Goal: Use online tool/utility: Utilize a website feature to perform a specific function

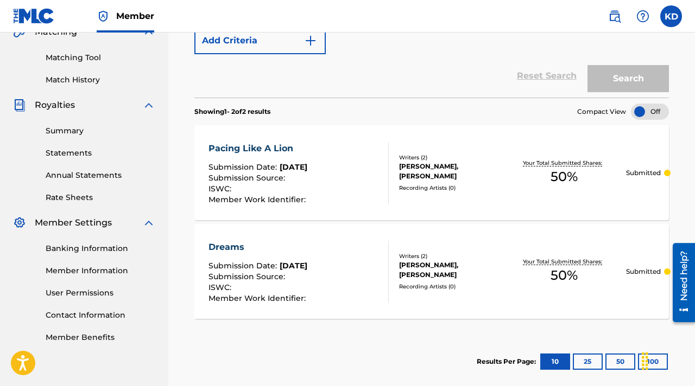
scroll to position [268, 0]
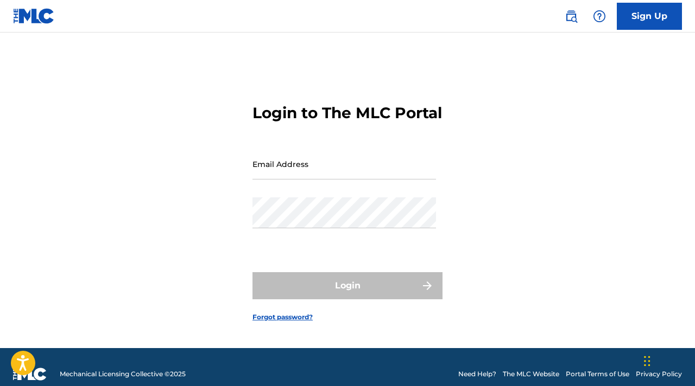
click at [315, 173] on input "Email Address" at bounding box center [343, 164] width 183 height 31
type input "[EMAIL_ADDRESS][DOMAIN_NAME]"
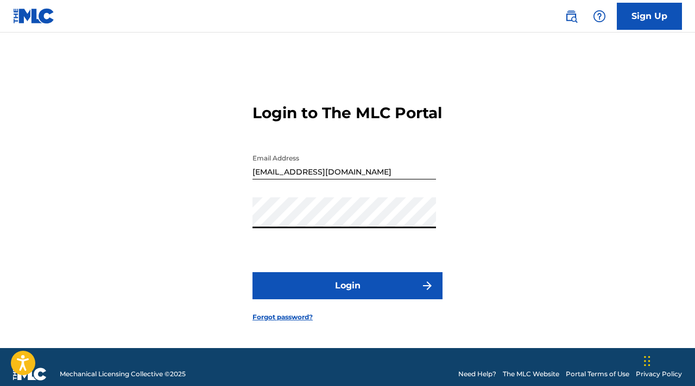
click at [332, 294] on button "Login" at bounding box center [347, 285] width 190 height 27
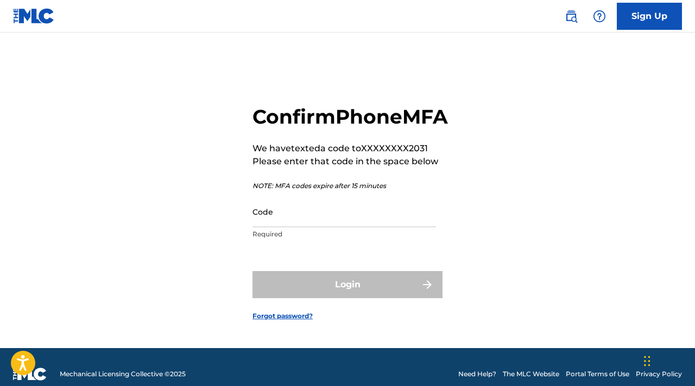
click at [310, 227] on input "Code" at bounding box center [343, 211] width 183 height 31
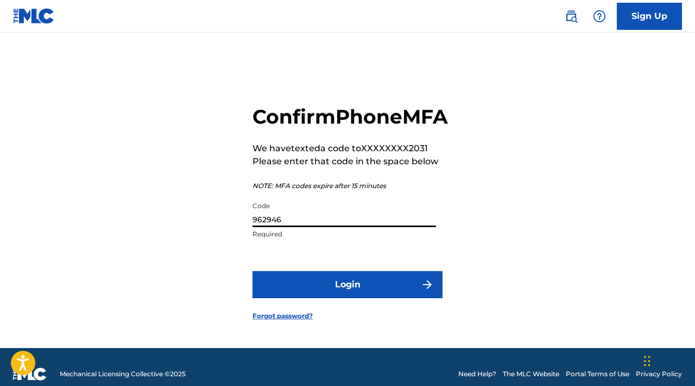
type input "962946"
click at [313, 290] on button "Login" at bounding box center [347, 284] width 190 height 27
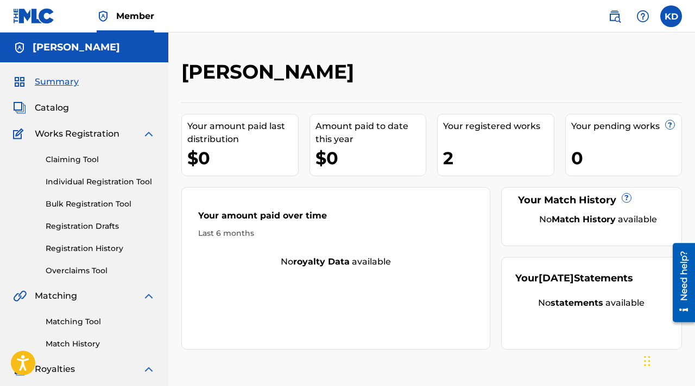
click at [94, 248] on link "Registration History" at bounding box center [101, 248] width 110 height 11
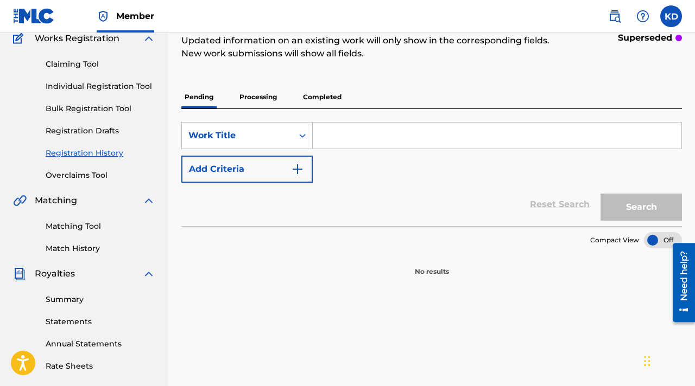
scroll to position [41, 0]
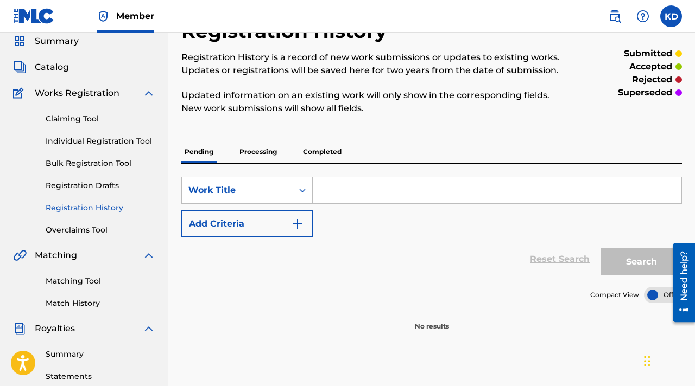
click at [329, 154] on p "Completed" at bounding box center [322, 152] width 45 height 23
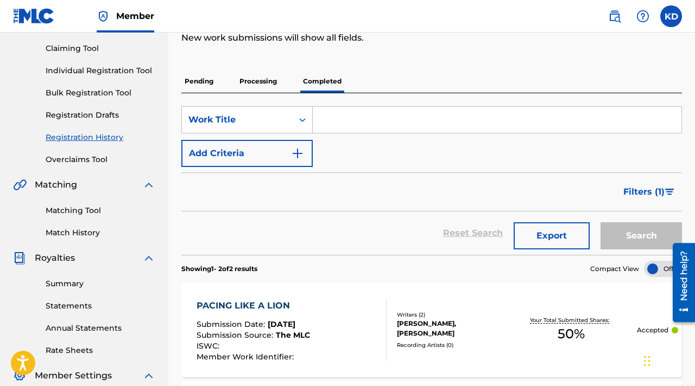
scroll to position [103, 0]
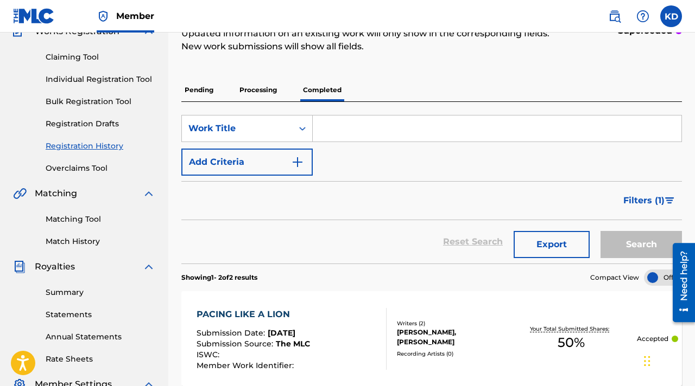
click at [66, 219] on link "Matching Tool" at bounding box center [101, 219] width 110 height 11
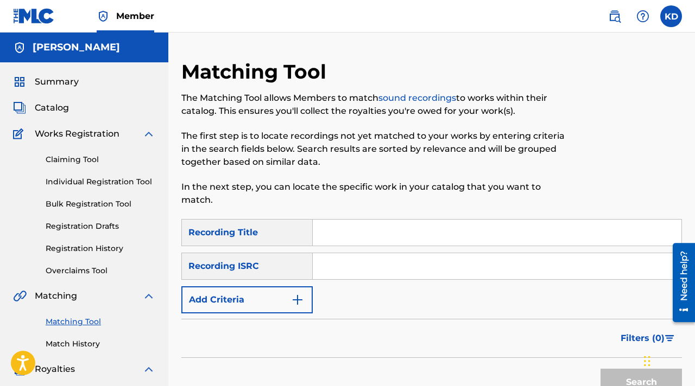
click at [367, 233] on input "Search Form" at bounding box center [497, 233] width 368 height 26
type input "D"
type input "Pacing Like a Lion"
click at [299, 298] on img "Search Form" at bounding box center [297, 300] width 13 height 13
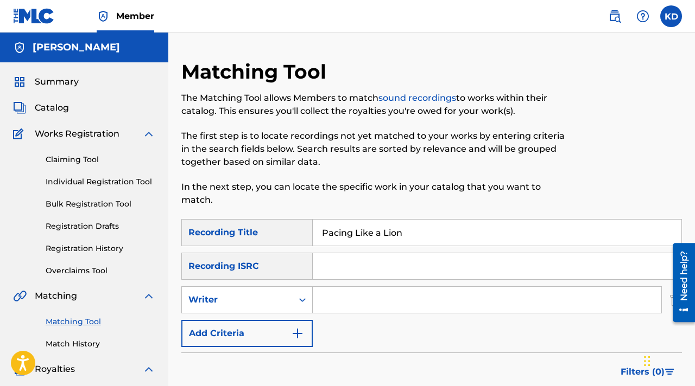
click at [346, 302] on input "Search Form" at bounding box center [487, 300] width 348 height 26
type input "[PERSON_NAME]"
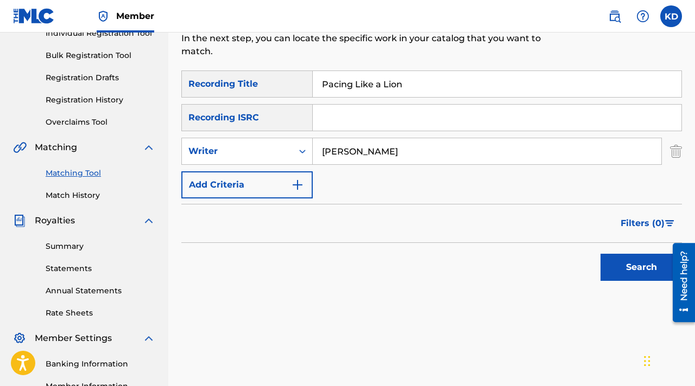
scroll to position [148, 0]
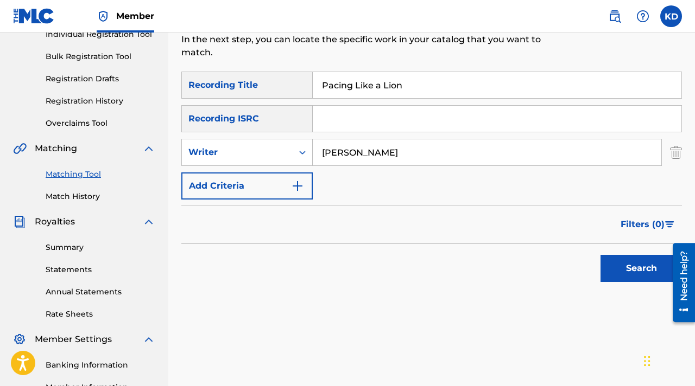
click at [640, 262] on button "Search" at bounding box center [640, 268] width 81 height 27
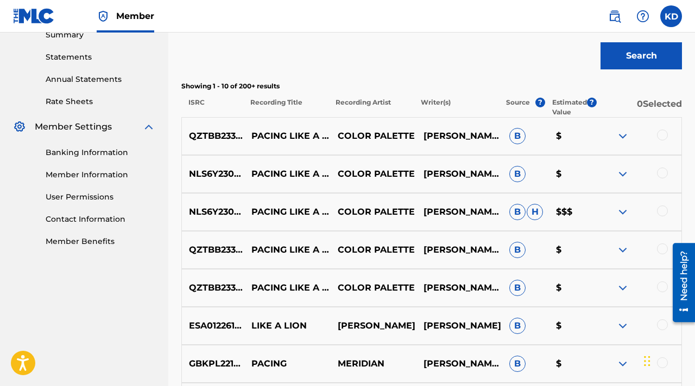
scroll to position [365, 0]
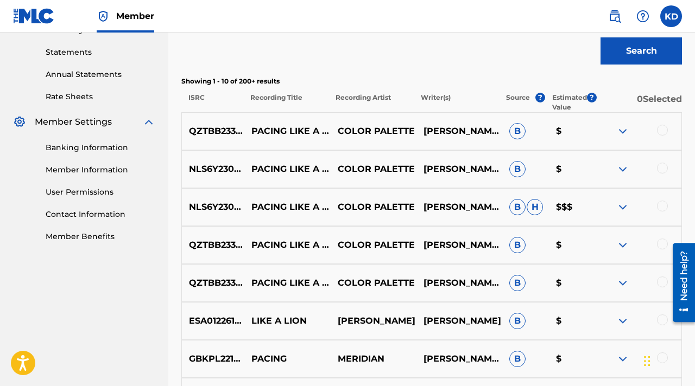
click at [663, 207] on div at bounding box center [662, 206] width 11 height 11
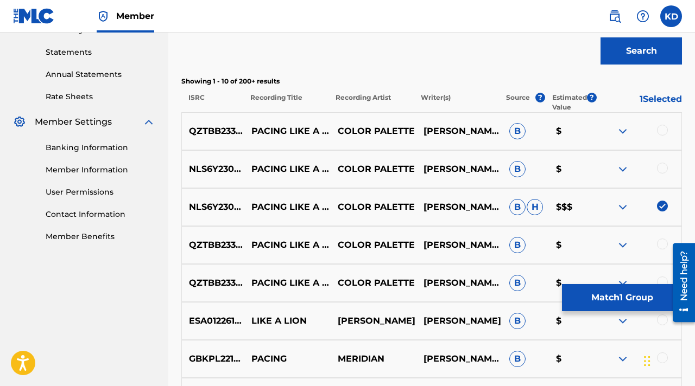
click at [662, 168] on div at bounding box center [662, 168] width 11 height 11
click at [660, 131] on div at bounding box center [662, 130] width 11 height 11
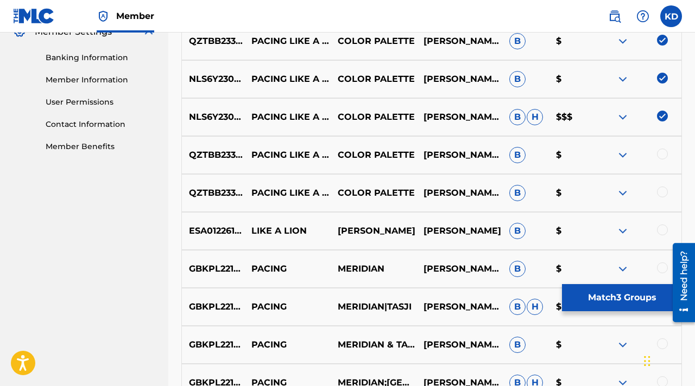
scroll to position [460, 0]
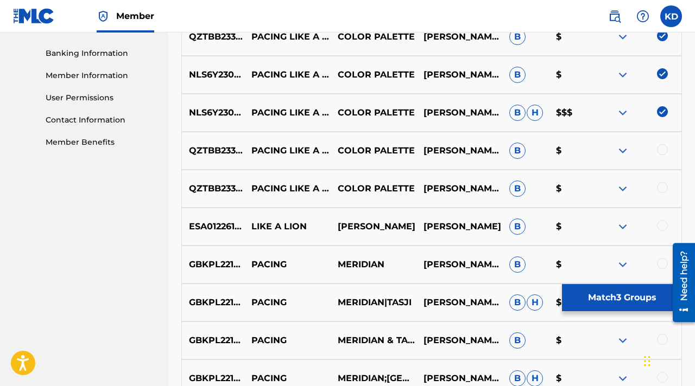
drag, startPoint x: 660, startPoint y: 149, endPoint x: 665, endPoint y: 180, distance: 31.4
click at [661, 150] on div at bounding box center [662, 149] width 11 height 11
click at [662, 188] on div at bounding box center [662, 187] width 11 height 11
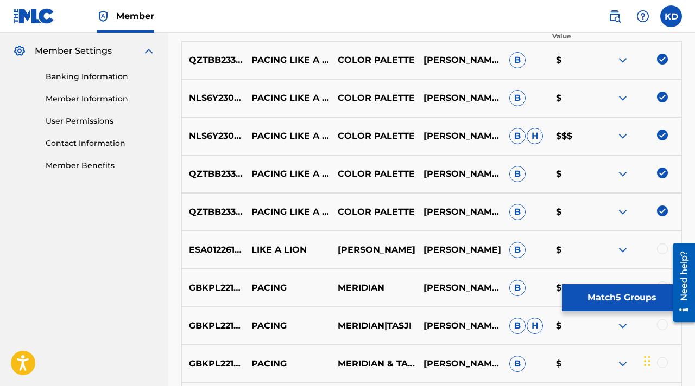
scroll to position [437, 0]
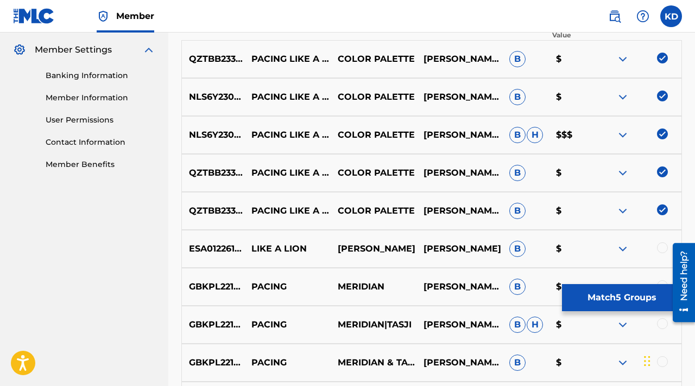
click at [609, 303] on button "Match 5 Groups" at bounding box center [622, 297] width 120 height 27
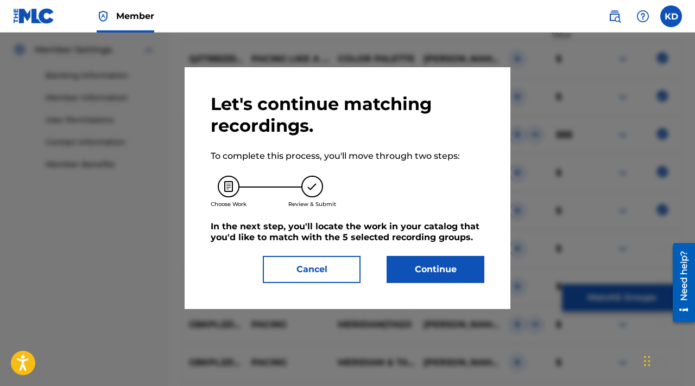
click at [454, 264] on button "Continue" at bounding box center [435, 269] width 98 height 27
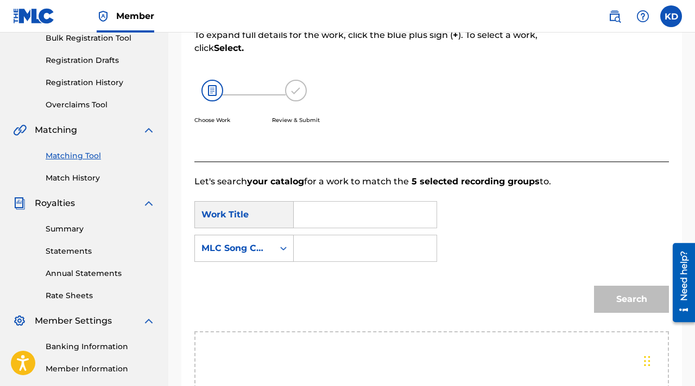
scroll to position [167, 0]
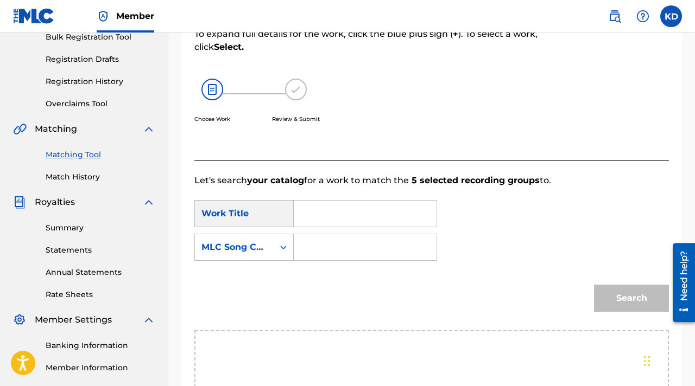
click at [334, 213] on input "Search Form" at bounding box center [365, 214] width 124 height 26
type input "Pacing Like A lion"
click at [338, 248] on input "Search Form" at bounding box center [365, 247] width 124 height 26
click at [286, 247] on icon "Search Form" at bounding box center [283, 247] width 11 height 11
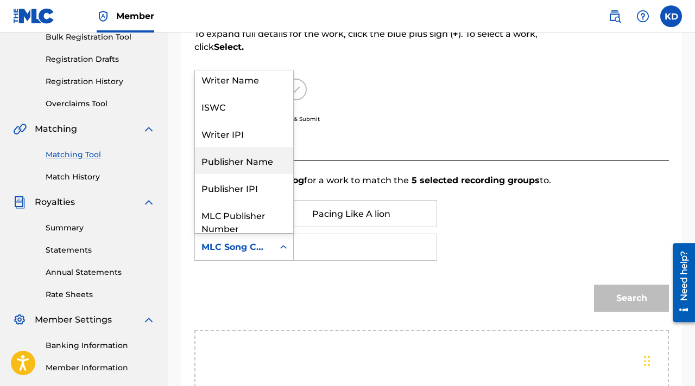
scroll to position [0, 0]
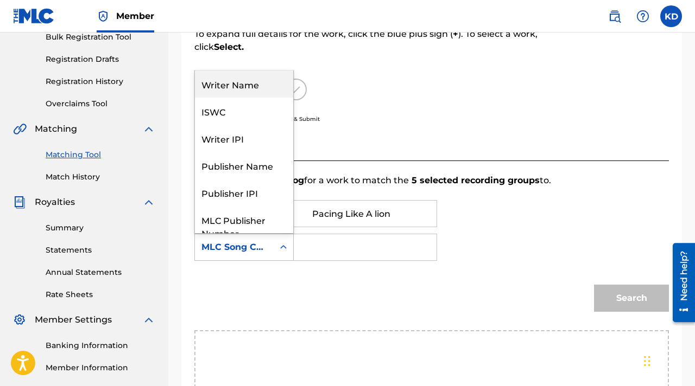
click at [270, 88] on div "Writer Name" at bounding box center [244, 84] width 98 height 27
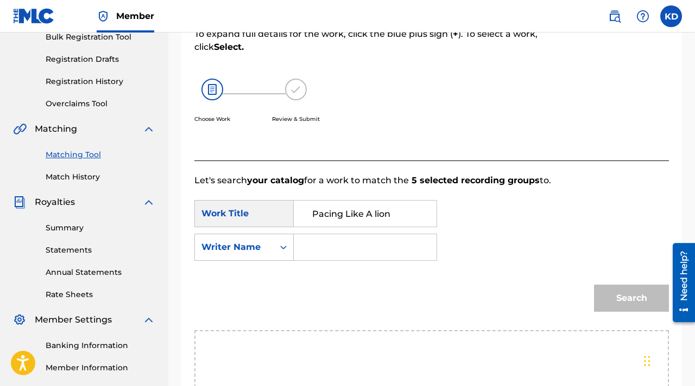
click at [340, 248] on input "Search Form" at bounding box center [365, 247] width 124 height 26
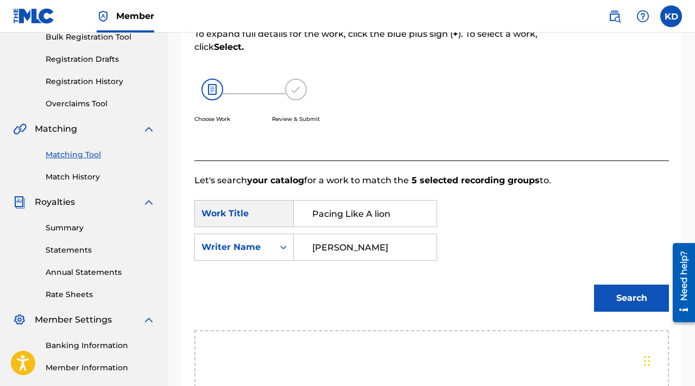
type input "[PERSON_NAME]"
click at [620, 298] on button "Search" at bounding box center [631, 298] width 75 height 27
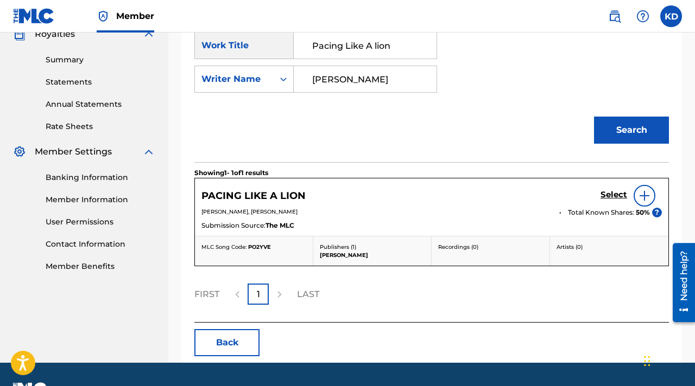
scroll to position [364, 0]
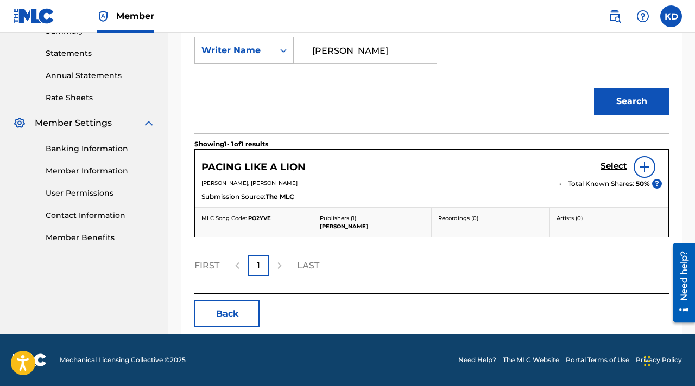
drag, startPoint x: 695, startPoint y: 178, endPoint x: 2, endPoint y: 40, distance: 707.2
click at [612, 167] on h5 "Select" at bounding box center [613, 166] width 27 height 10
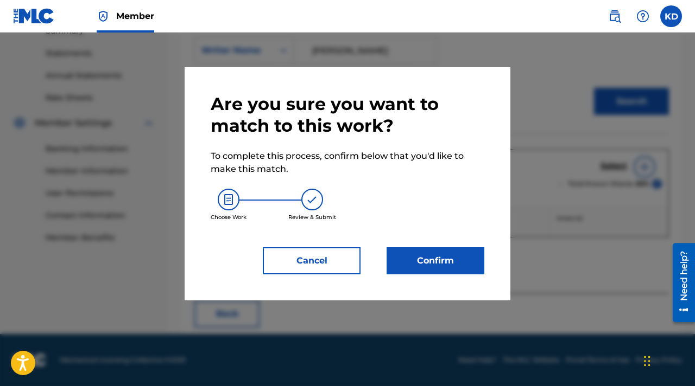
click at [430, 262] on button "Confirm" at bounding box center [435, 260] width 98 height 27
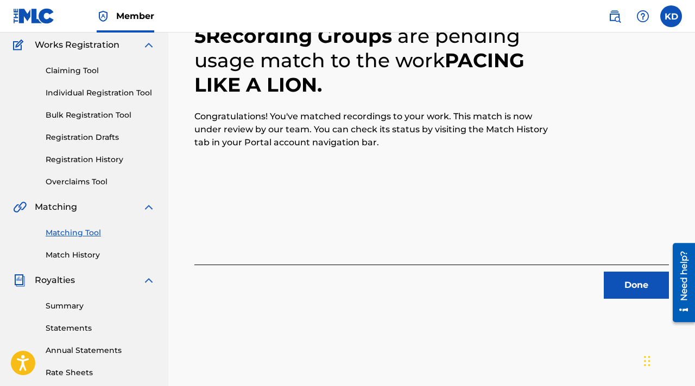
scroll to position [90, 0]
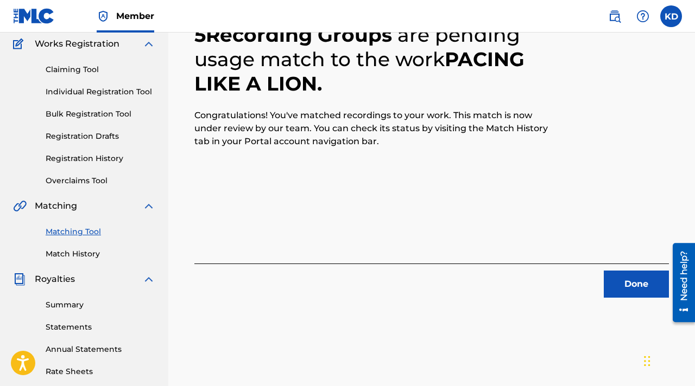
click at [645, 287] on button "Done" at bounding box center [635, 284] width 65 height 27
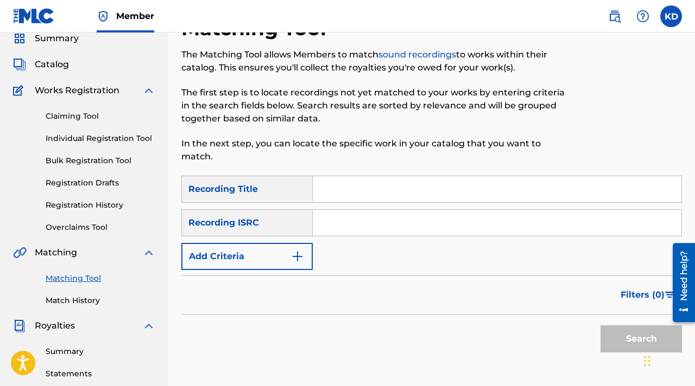
scroll to position [44, 0]
click at [403, 187] on input "Search Form" at bounding box center [497, 189] width 368 height 26
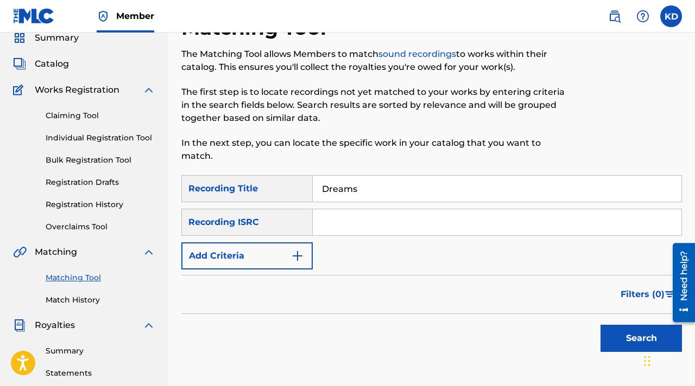
type input "Dreams"
click at [398, 217] on input "Search Form" at bounding box center [497, 222] width 368 height 26
click at [301, 252] on img "Search Form" at bounding box center [297, 256] width 13 height 13
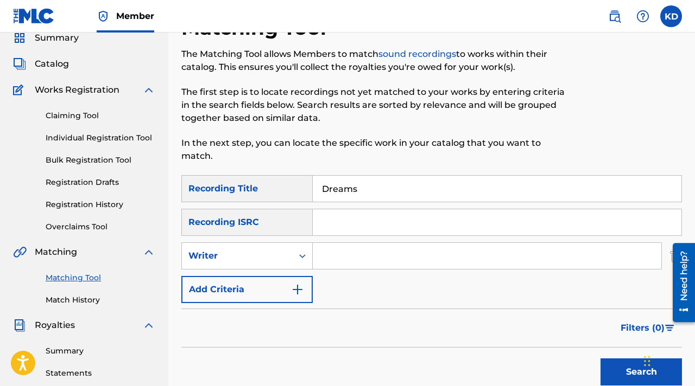
click at [361, 259] on input "Search Form" at bounding box center [487, 256] width 348 height 26
type input "[PERSON_NAME]"
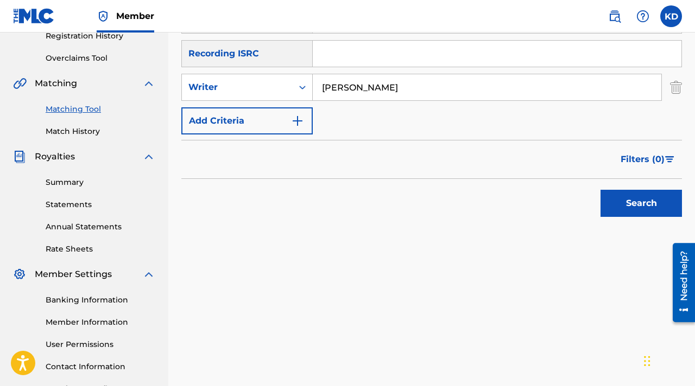
scroll to position [232, 0]
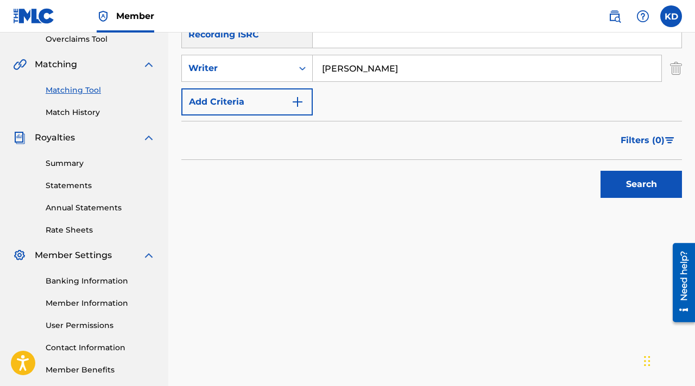
drag, startPoint x: 648, startPoint y: 187, endPoint x: 647, endPoint y: 194, distance: 6.7
click at [649, 188] on button "Search" at bounding box center [640, 184] width 81 height 27
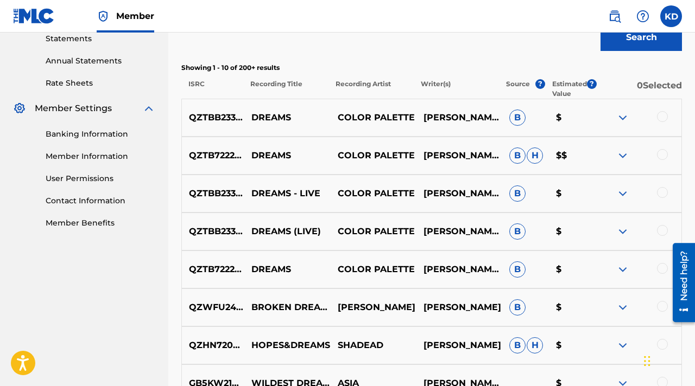
scroll to position [394, 0]
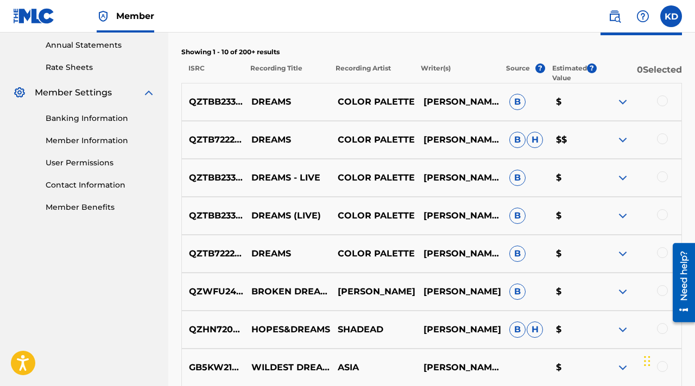
drag, startPoint x: 659, startPoint y: 139, endPoint x: 666, endPoint y: 124, distance: 17.0
click at [660, 139] on div at bounding box center [662, 138] width 11 height 11
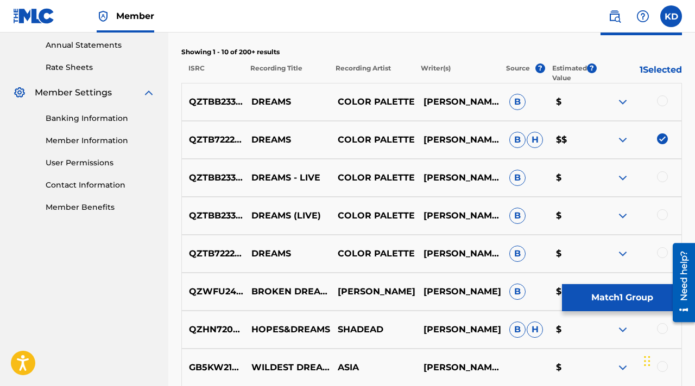
drag, startPoint x: 665, startPoint y: 96, endPoint x: 668, endPoint y: 116, distance: 19.7
click at [665, 97] on div at bounding box center [662, 101] width 11 height 11
click at [661, 178] on div at bounding box center [662, 176] width 11 height 11
click at [660, 213] on div at bounding box center [662, 214] width 11 height 11
click at [661, 250] on div at bounding box center [662, 252] width 11 height 11
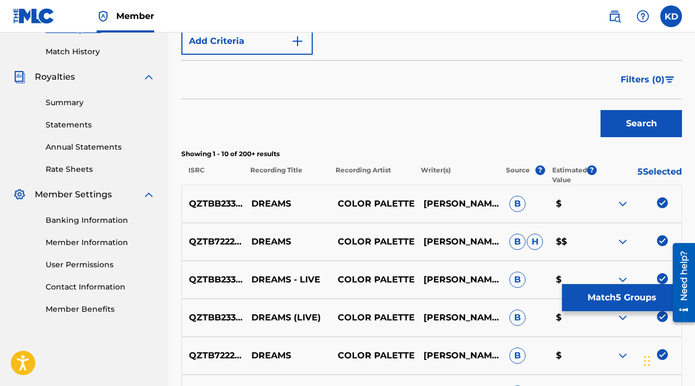
scroll to position [279, 0]
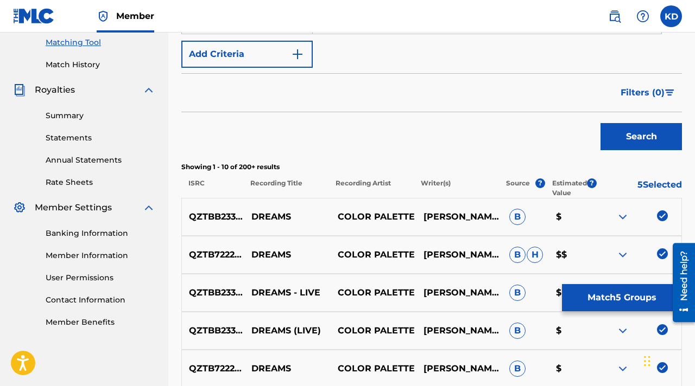
click at [618, 296] on button "Match 5 Groups" at bounding box center [622, 297] width 120 height 27
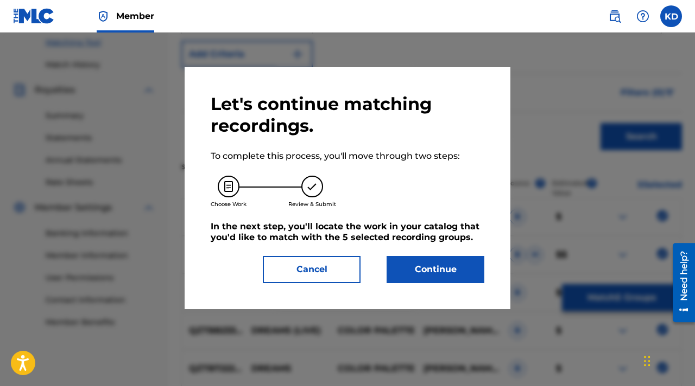
click at [438, 269] on button "Continue" at bounding box center [435, 269] width 98 height 27
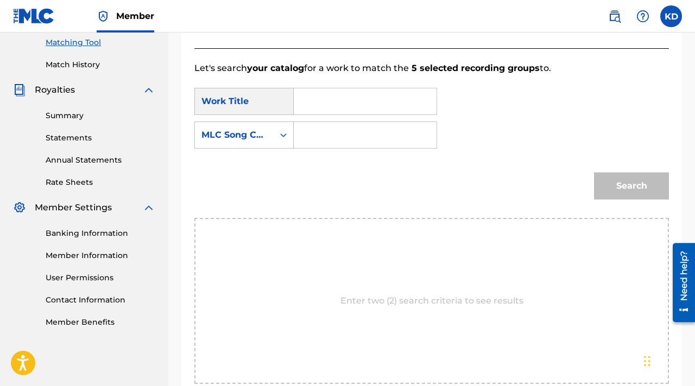
click at [328, 103] on input "Search Form" at bounding box center [365, 101] width 124 height 26
type input "Dreams"
click at [275, 135] on div "Search Form" at bounding box center [283, 135] width 20 height 20
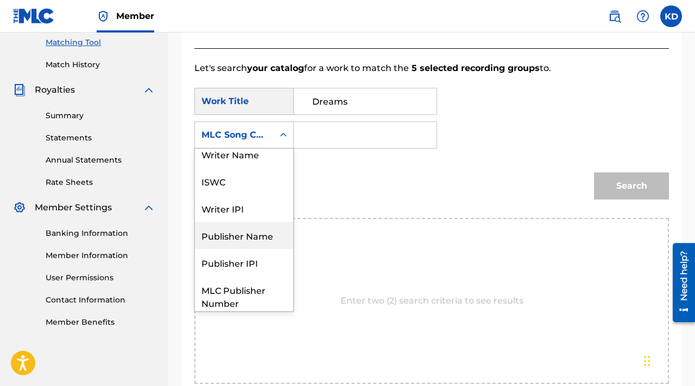
scroll to position [0, 0]
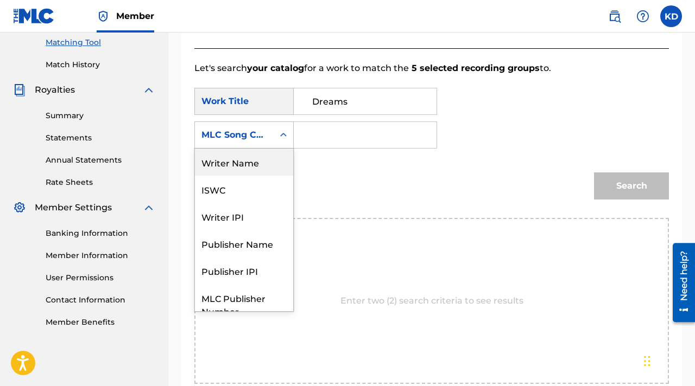
click at [268, 170] on div "Writer Name" at bounding box center [244, 162] width 98 height 27
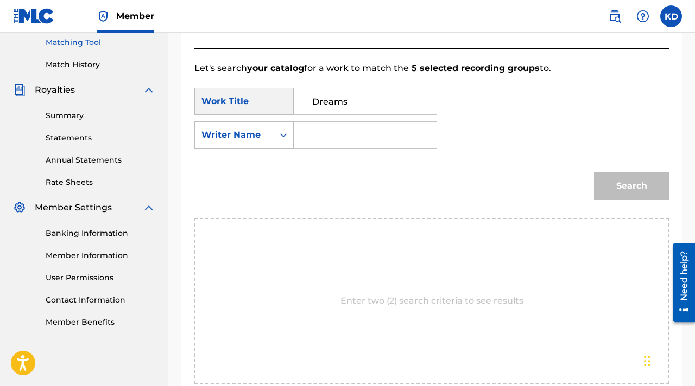
click at [316, 143] on input "Search Form" at bounding box center [365, 135] width 124 height 26
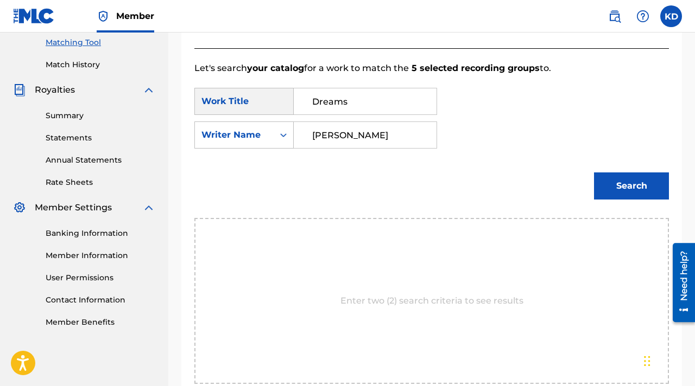
type input "[PERSON_NAME]"
drag, startPoint x: 617, startPoint y: 171, endPoint x: 619, endPoint y: 177, distance: 5.7
click at [619, 175] on div "Search" at bounding box center [628, 183] width 80 height 43
click at [633, 189] on button "Search" at bounding box center [631, 186] width 75 height 27
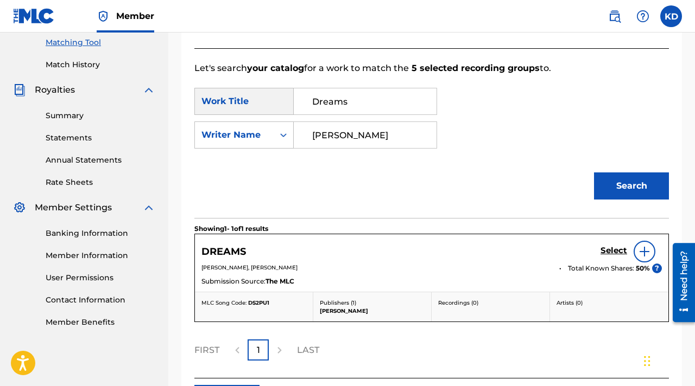
click at [618, 250] on h5 "Select" at bounding box center [613, 251] width 27 height 10
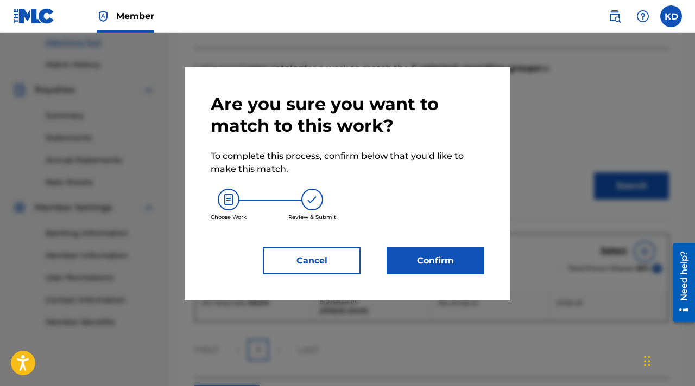
click at [455, 260] on button "Confirm" at bounding box center [435, 260] width 98 height 27
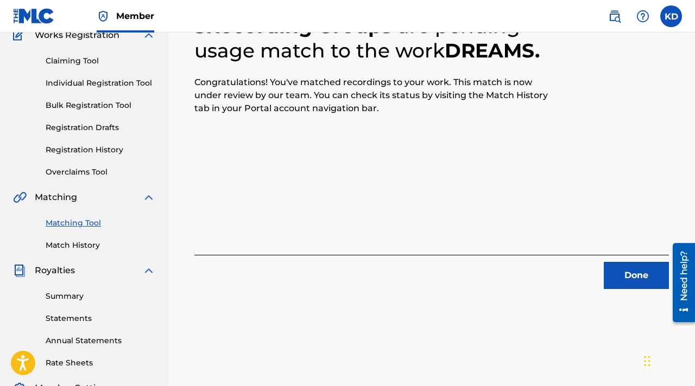
scroll to position [112, 0]
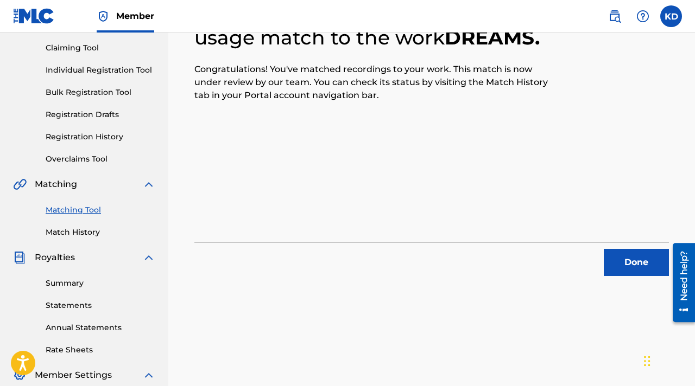
click at [638, 258] on button "Done" at bounding box center [635, 262] width 65 height 27
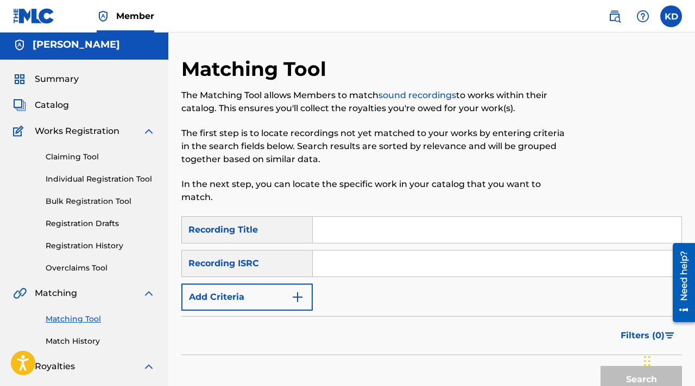
scroll to position [0, 0]
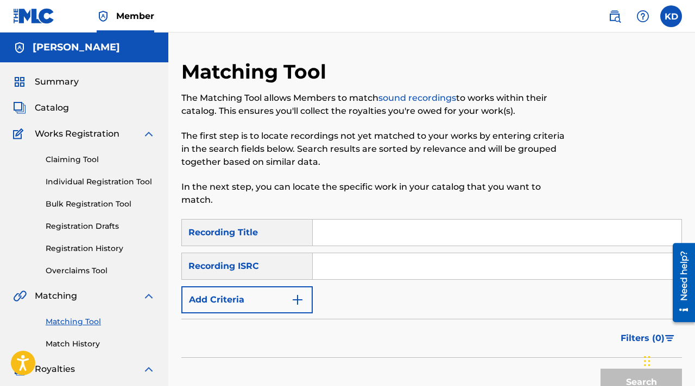
click at [59, 339] on link "Match History" at bounding box center [101, 344] width 110 height 11
